Goal: Task Accomplishment & Management: Use online tool/utility

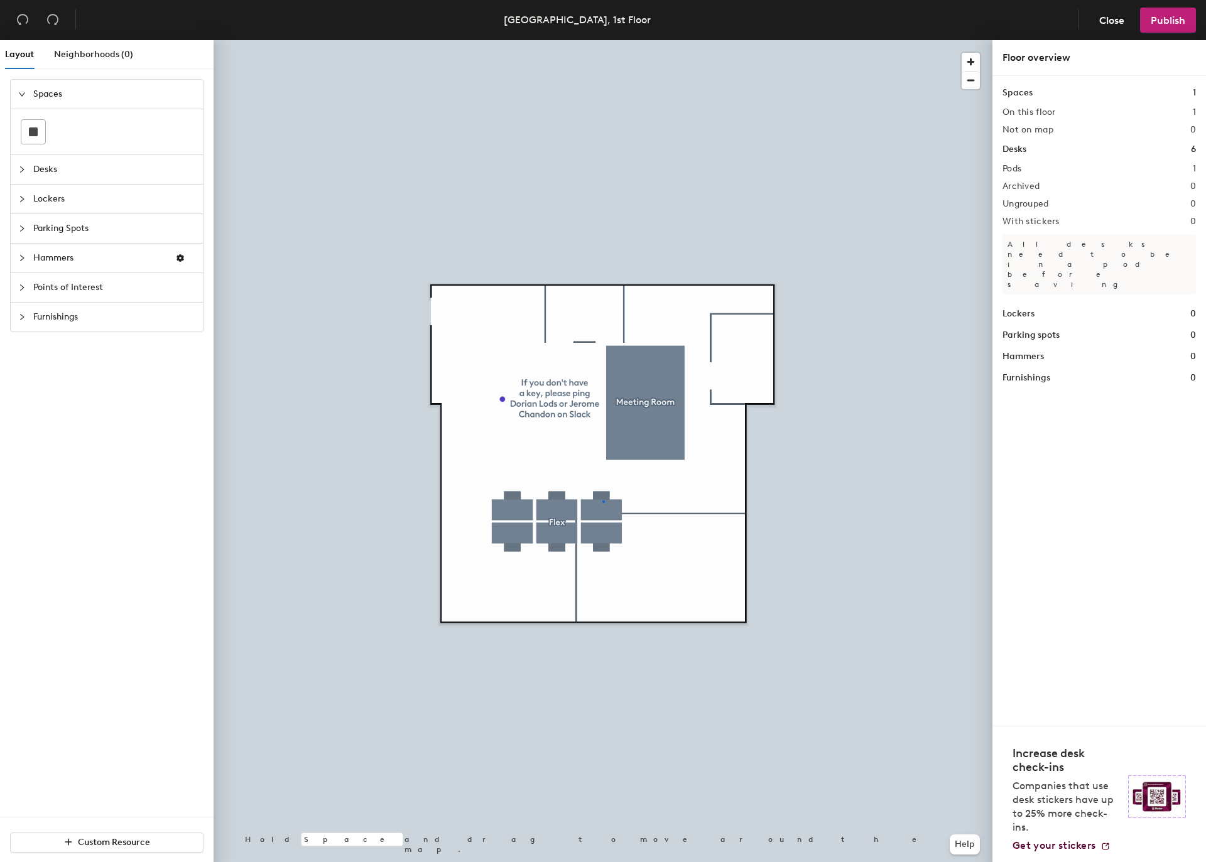
click at [602, 40] on div at bounding box center [602, 40] width 779 height 0
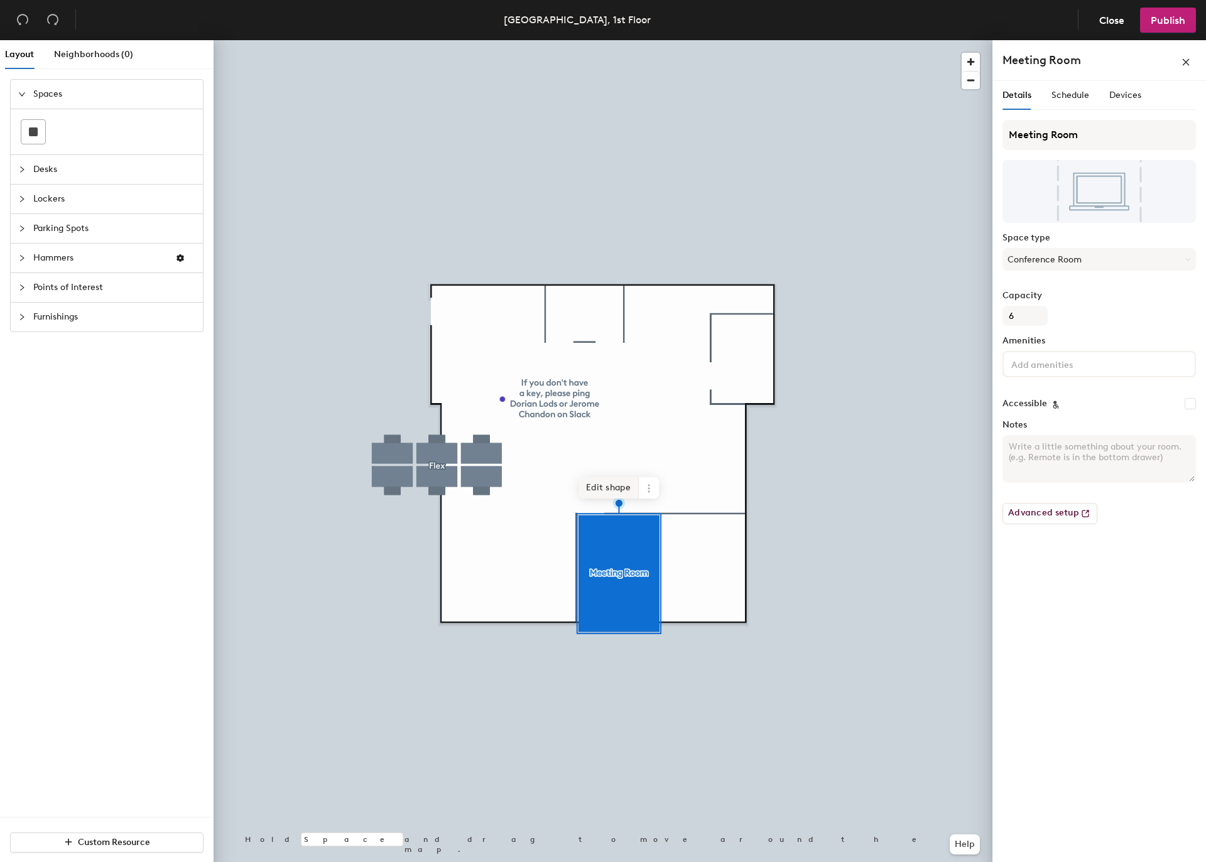
click at [606, 491] on span "Edit shape" at bounding box center [608, 487] width 60 height 21
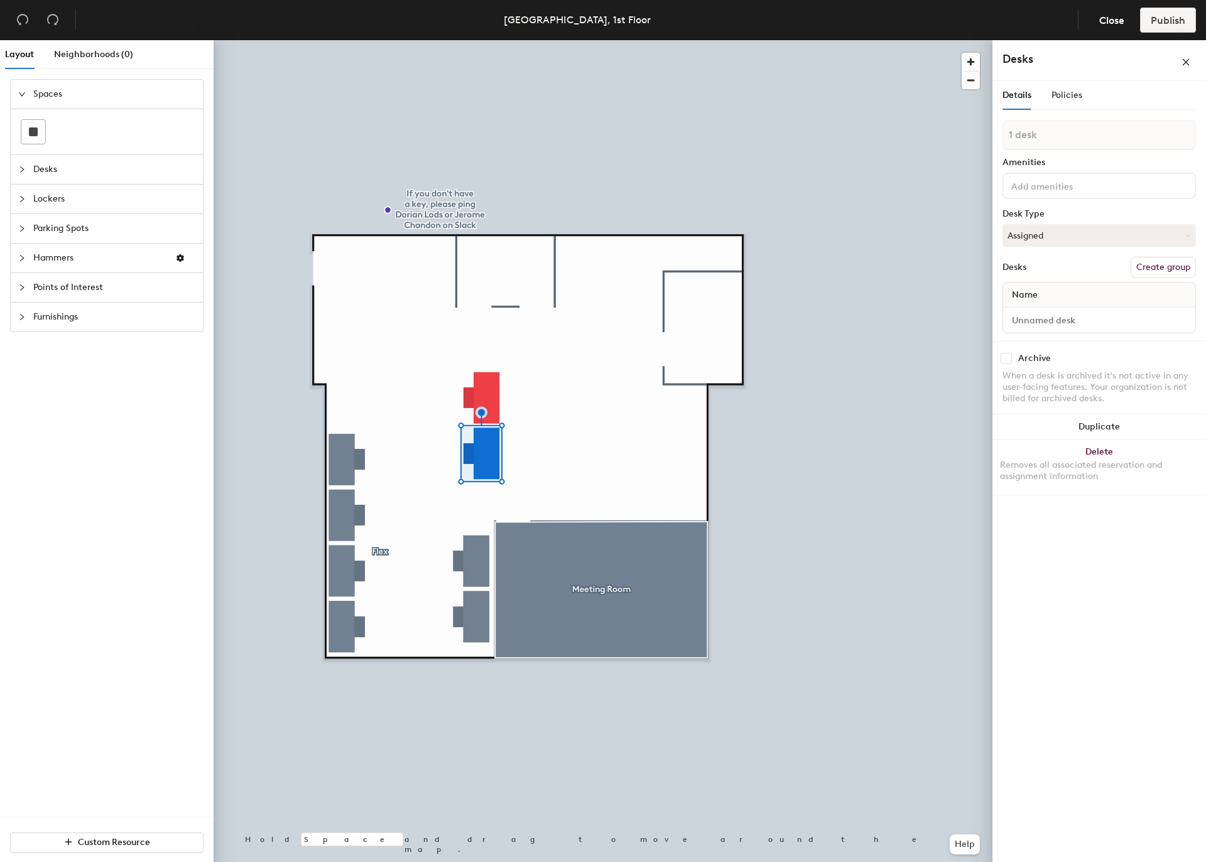
type input "2 desks"
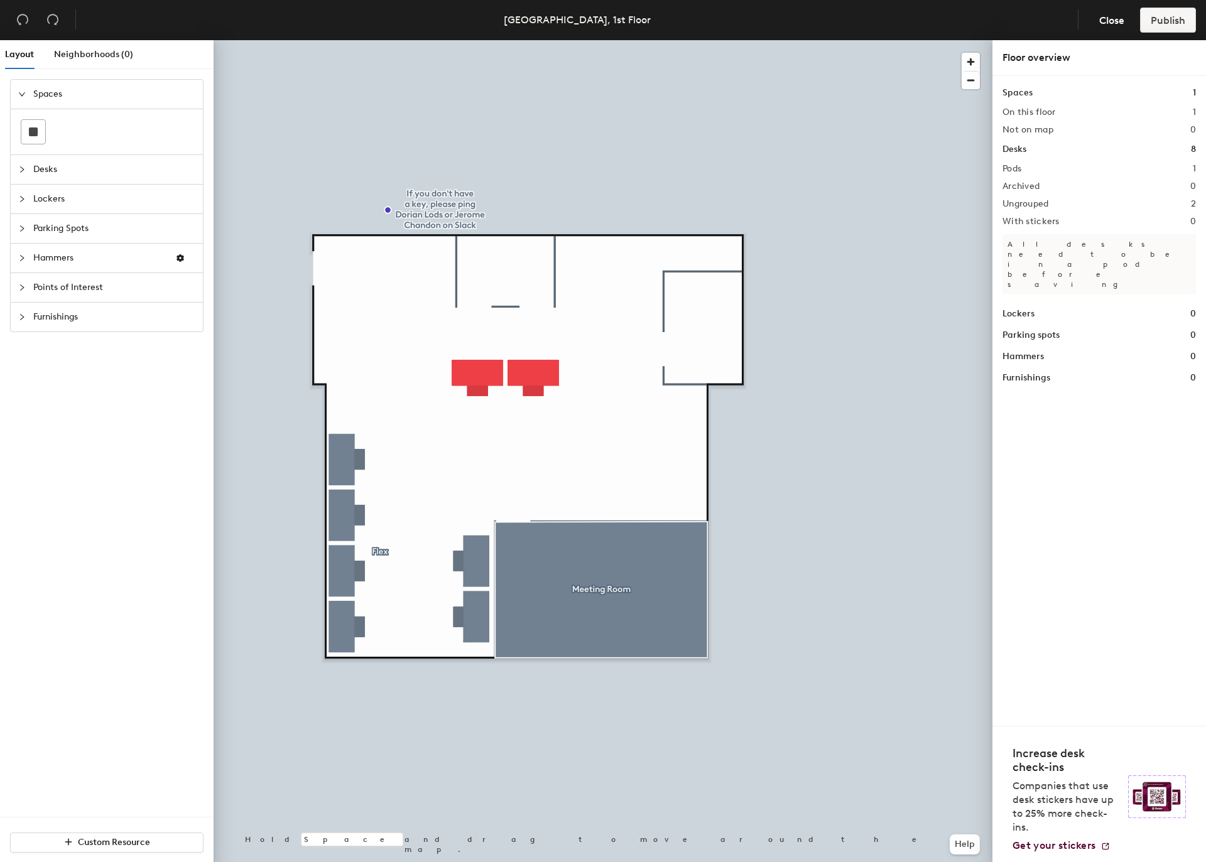
click at [19, 288] on icon "collapsed" at bounding box center [22, 288] width 8 height 8
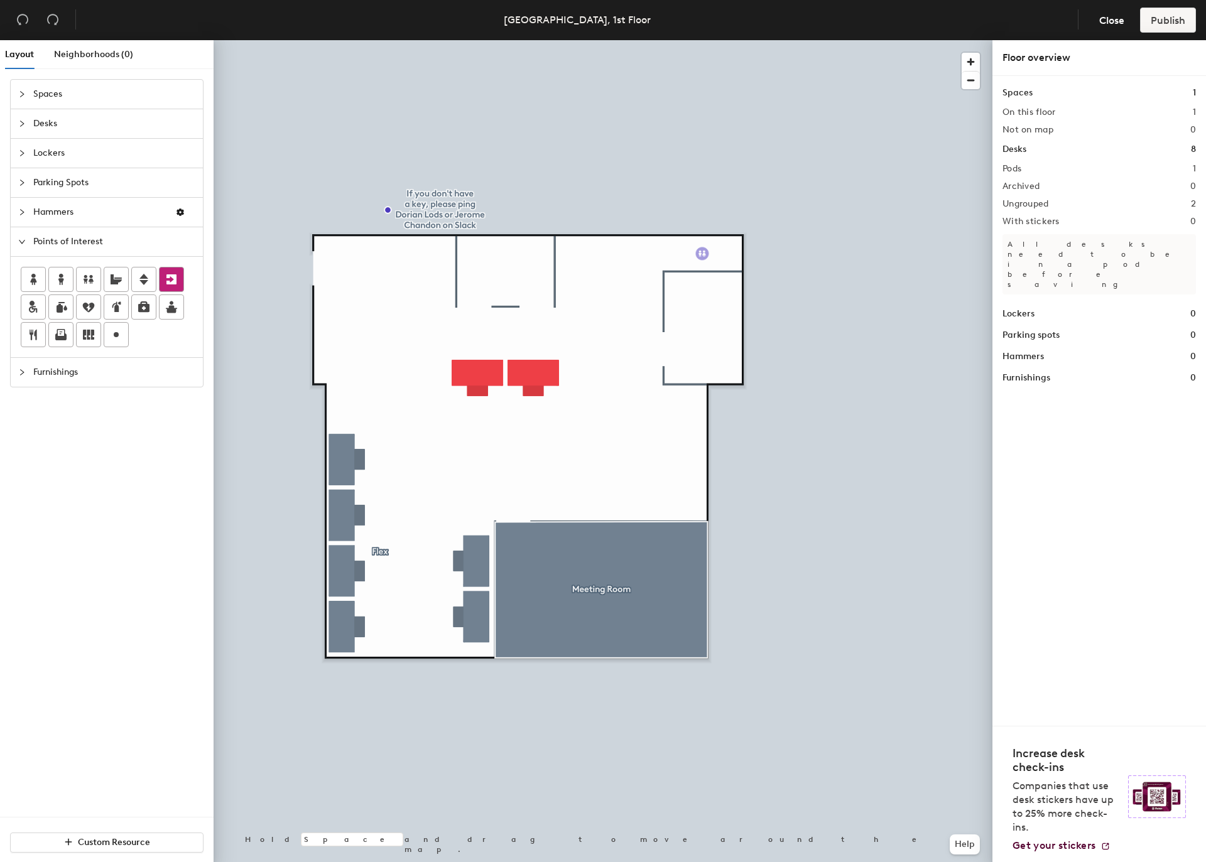
click at [702, 254] on div "Layout Neighborhoods (0) Spaces Desks Lockers Parking Spots Hammers Points of I…" at bounding box center [603, 453] width 1206 height 827
click at [320, 269] on div "Layout Neighborhoods (0) Spaces Desks Lockers Parking Spots Hammers Points of I…" at bounding box center [603, 453] width 1206 height 827
click at [212, 328] on div "Spaces Desks Lockers Parking Spots Hammers Points of Interest Furnishings" at bounding box center [106, 233] width 213 height 328
click at [689, 455] on div "Layout Neighborhoods (0) Spaces Desks Lockers Parking Spots Hammers Points of I…" at bounding box center [603, 453] width 1206 height 827
click at [52, 369] on span "Furnishings" at bounding box center [114, 372] width 162 height 29
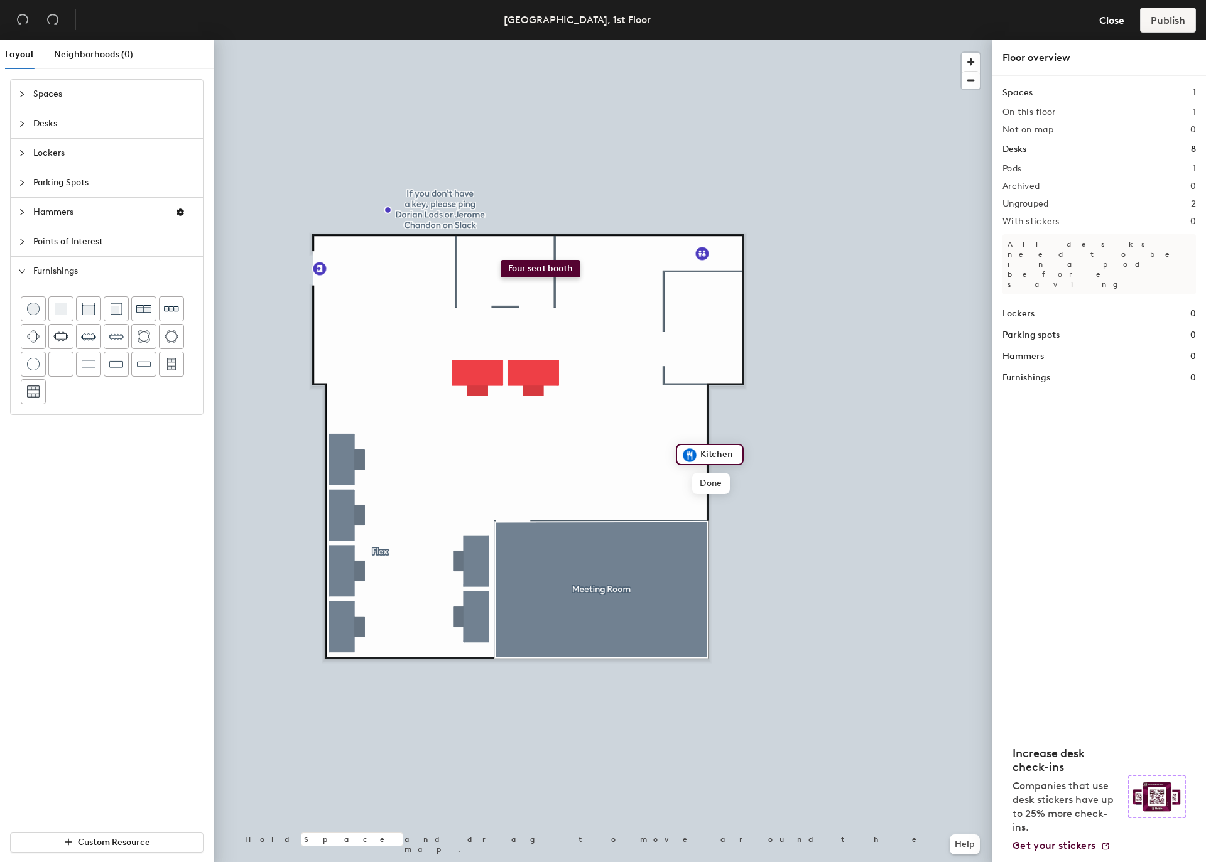
click at [500, 260] on div "Layout Neighborhoods (0) Spaces Desks Lockers Parking Spots Hammers Points of I…" at bounding box center [603, 453] width 1206 height 827
drag, startPoint x: 169, startPoint y: 367, endPoint x: 475, endPoint y: 233, distance: 334.6
click at [475, 40] on div at bounding box center [602, 40] width 779 height 0
click at [88, 309] on img at bounding box center [88, 309] width 13 height 13
click at [79, 241] on span "Points of Interest" at bounding box center [114, 241] width 162 height 29
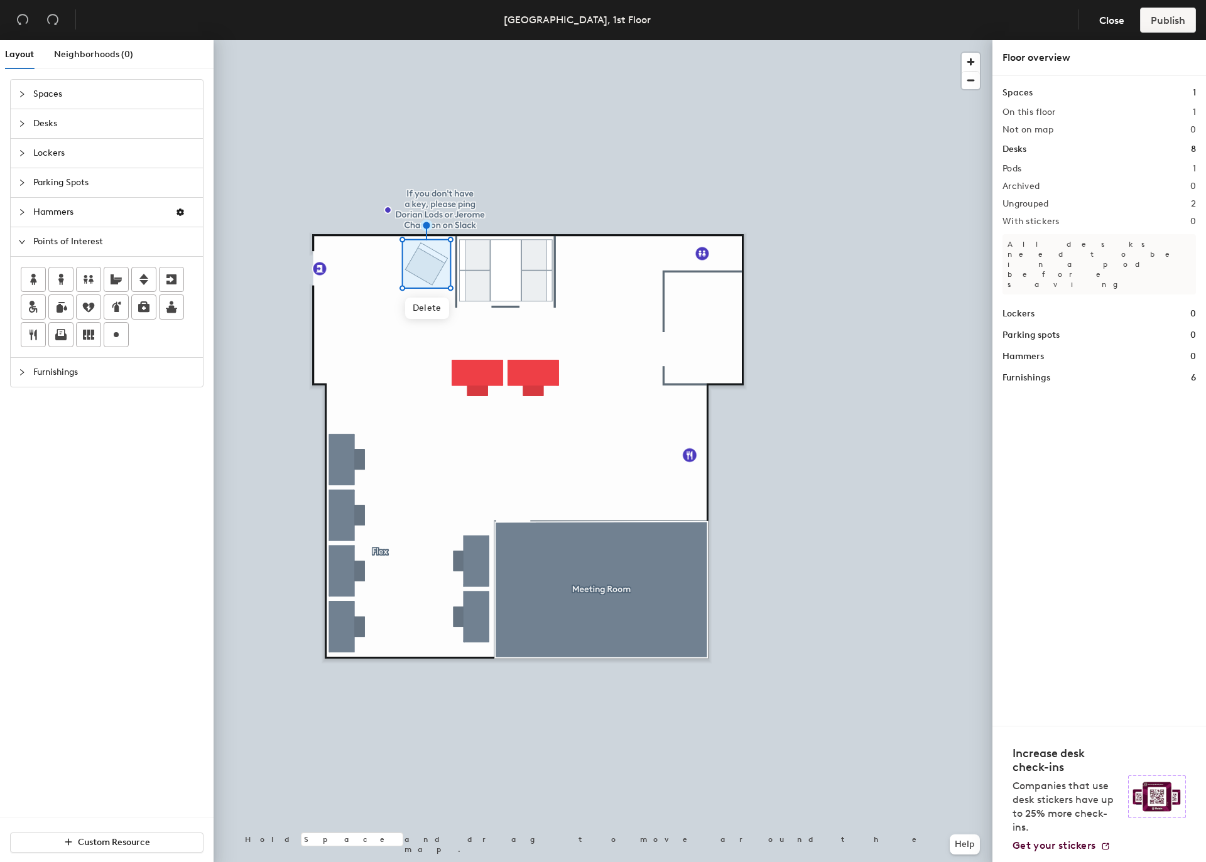
click at [684, 340] on div "Layout Neighborhoods (0) Spaces Desks Lockers Parking Spots Hammers Points of I…" at bounding box center [603, 453] width 1206 height 827
type input "Shower"
click at [634, 40] on div at bounding box center [602, 40] width 779 height 0
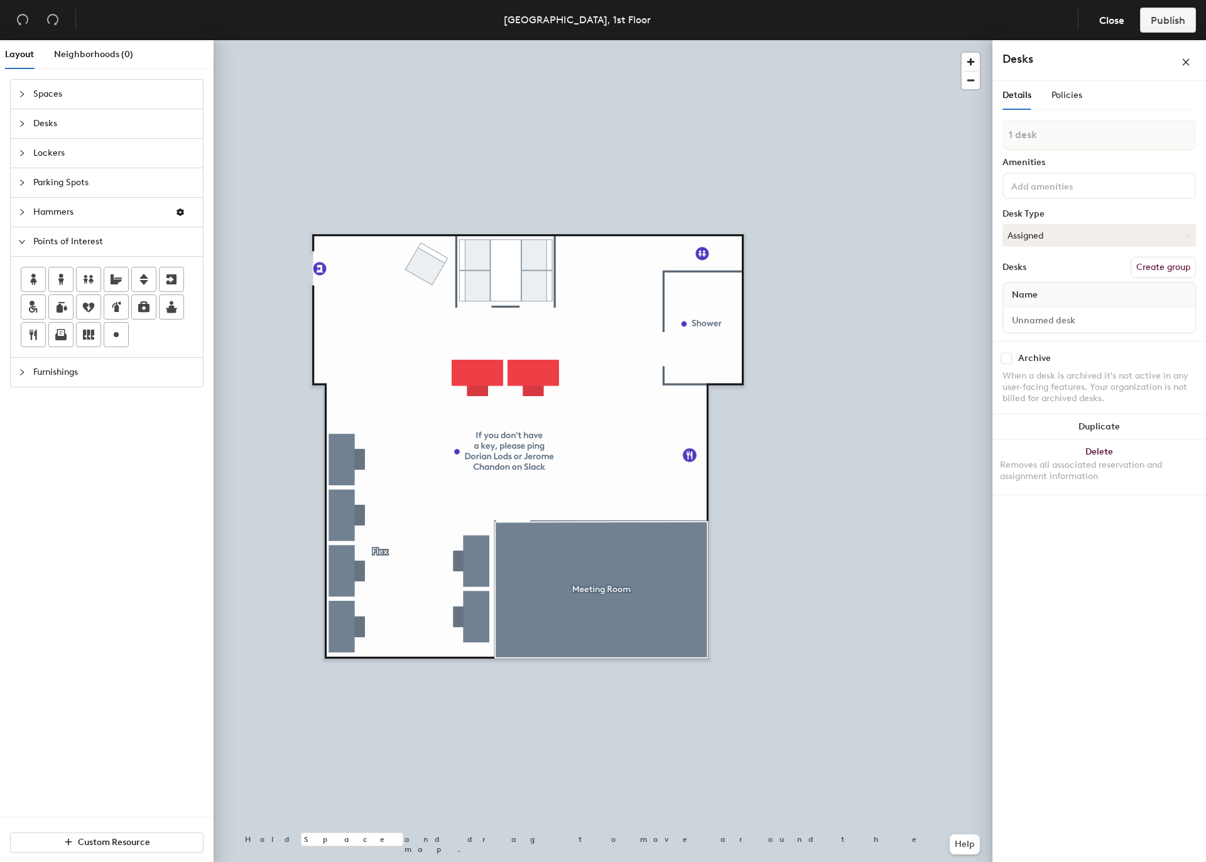
type input "2 desks"
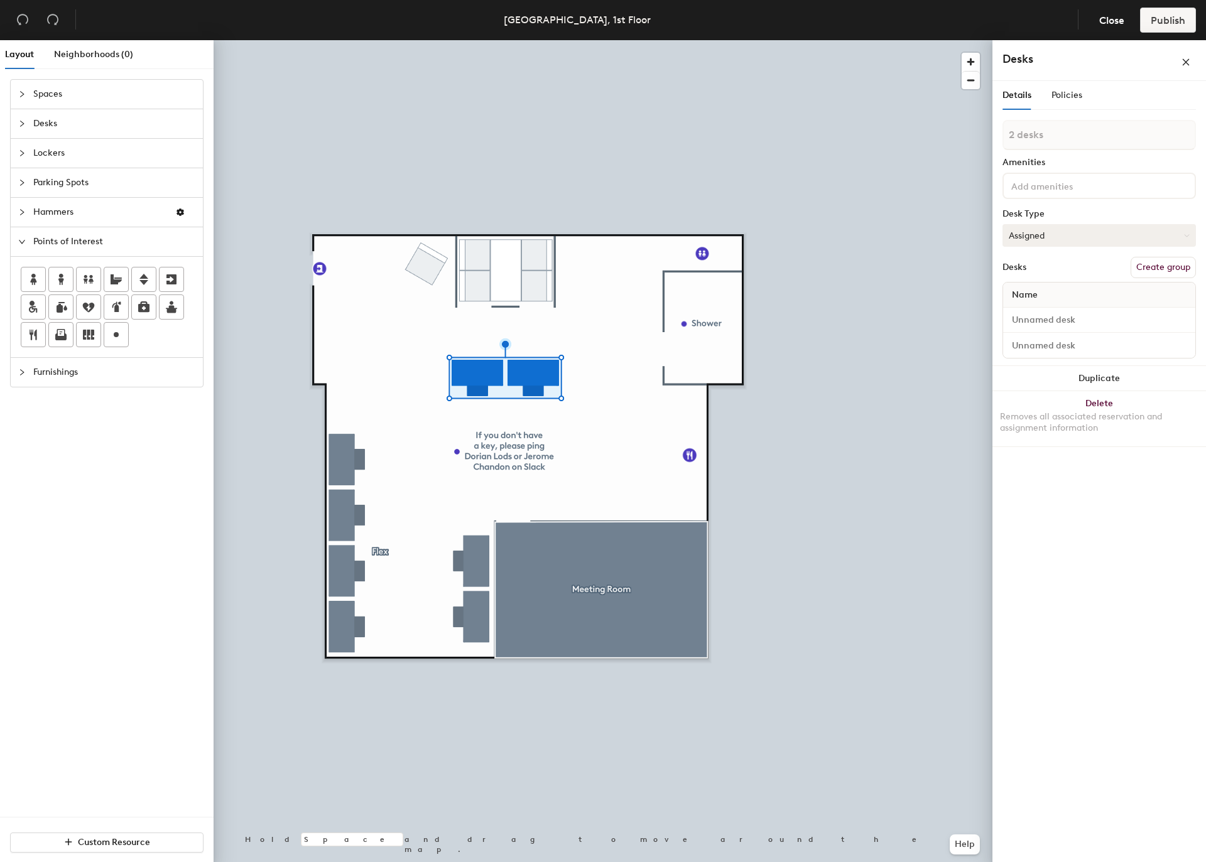
click at [1055, 237] on button "Assigned" at bounding box center [1098, 235] width 193 height 23
click at [1032, 305] on div "Hoteled" at bounding box center [1066, 312] width 126 height 19
click at [1160, 266] on button "Create group" at bounding box center [1162, 267] width 65 height 21
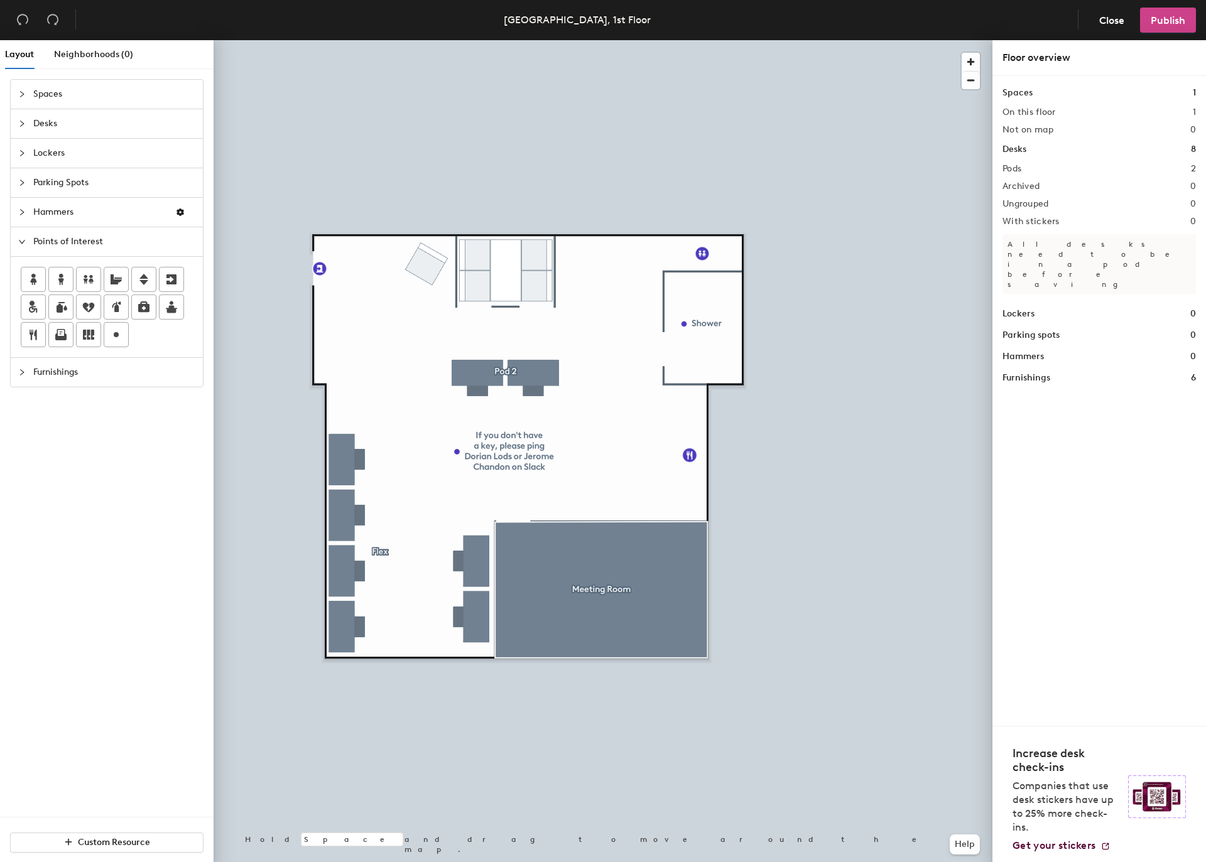
click at [1185, 15] on button "Publish" at bounding box center [1168, 20] width 56 height 25
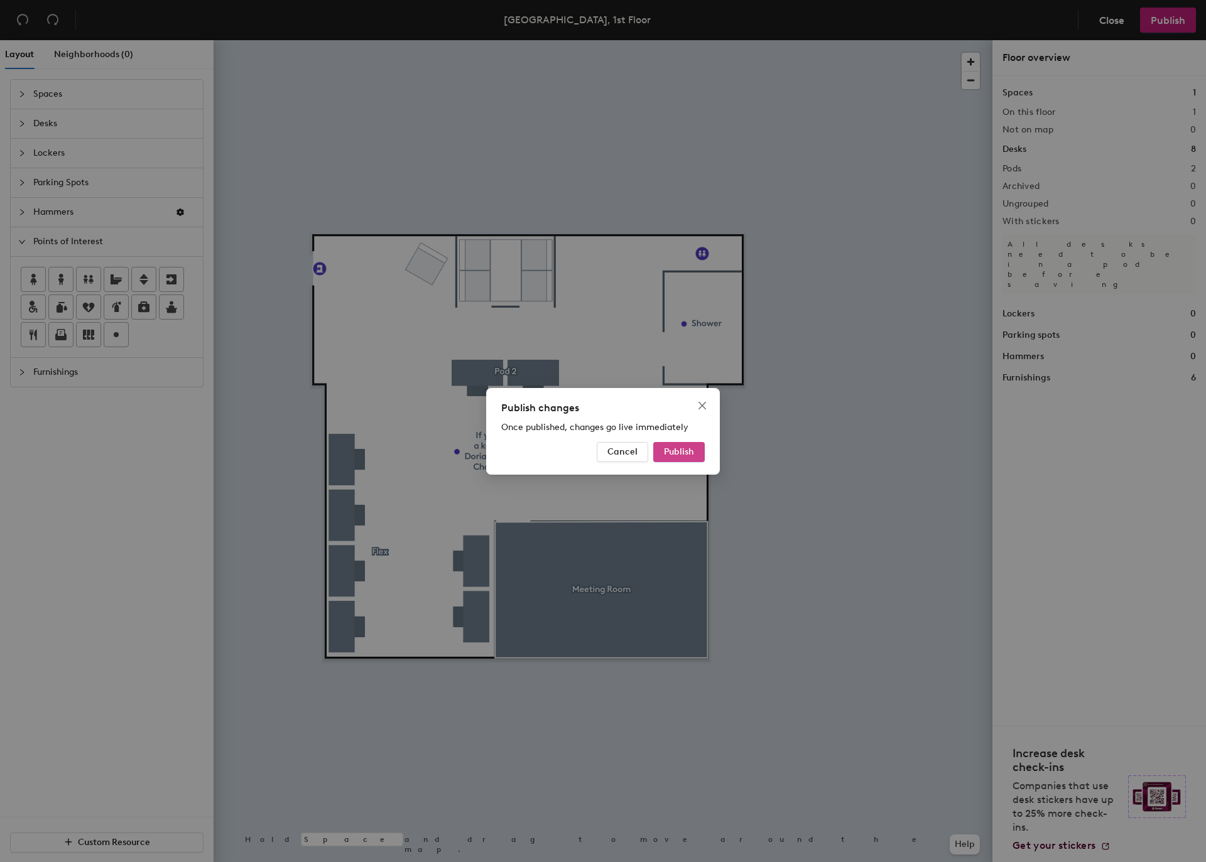
click at [672, 452] on span "Publish" at bounding box center [679, 451] width 30 height 11
